Goal: Check status: Check status

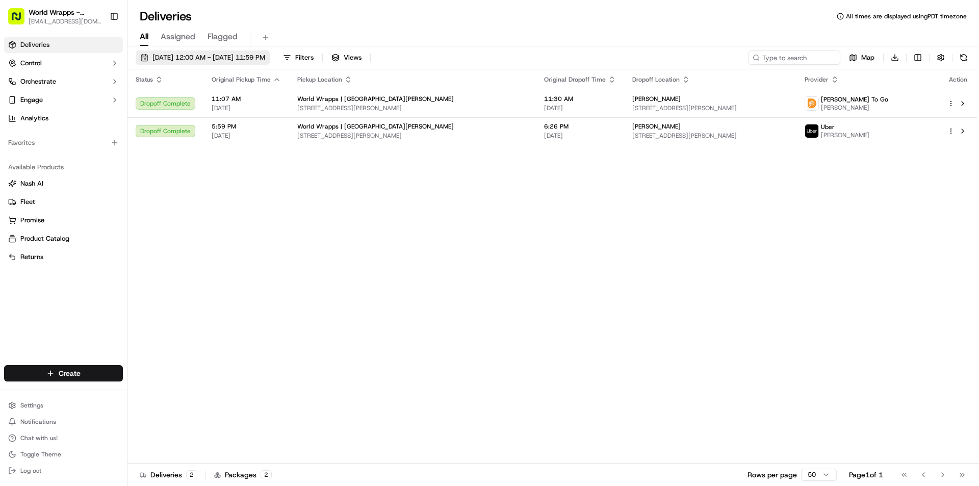
click at [265, 56] on span "[DATE] 12:00 AM - [DATE] 11:59 PM" at bounding box center [209, 57] width 113 height 9
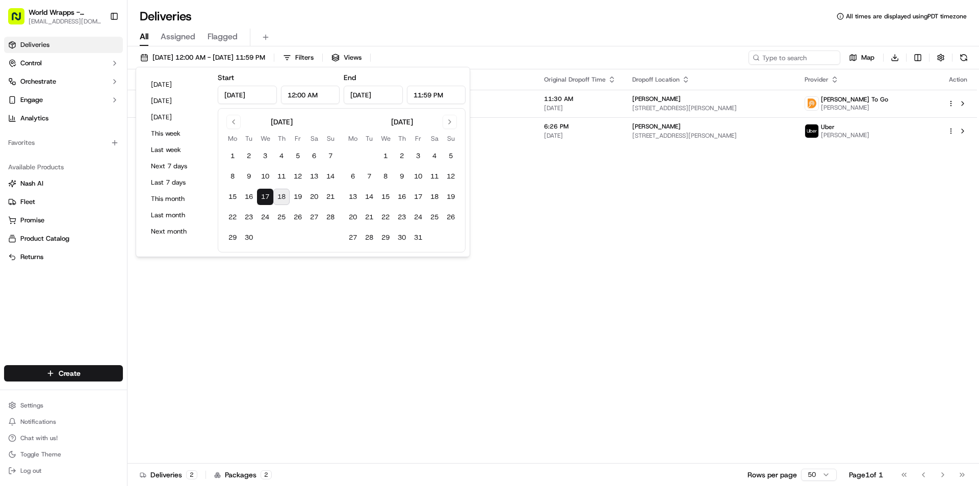
click at [284, 197] on button "18" at bounding box center [281, 197] width 16 height 16
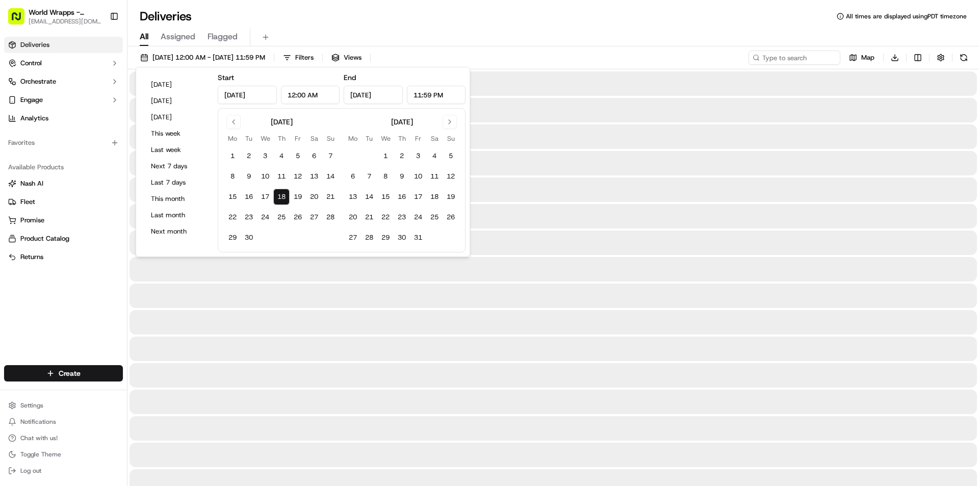
type input "[DATE]"
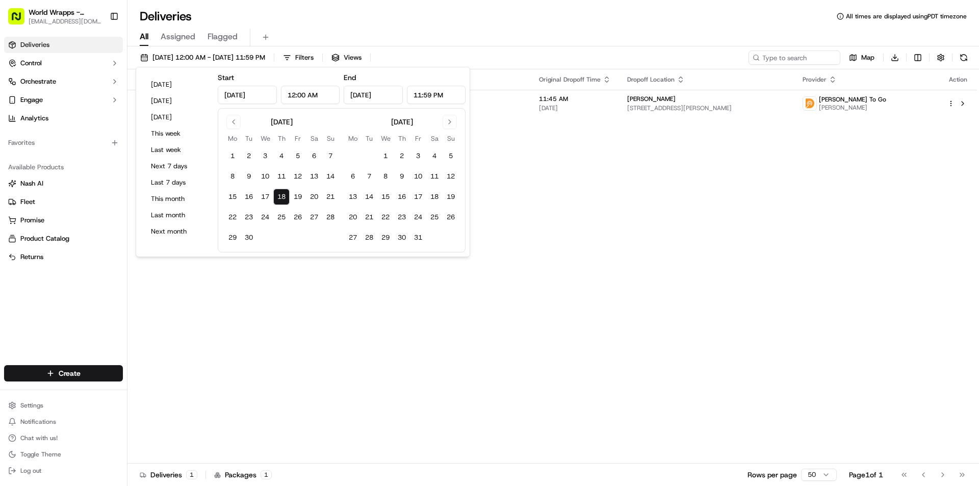
click at [383, 312] on div "Status Original Pickup Time Pickup Location Original Dropoff Time Dropoff Locat…" at bounding box center [553, 266] width 850 height 394
